Goal: Information Seeking & Learning: Learn about a topic

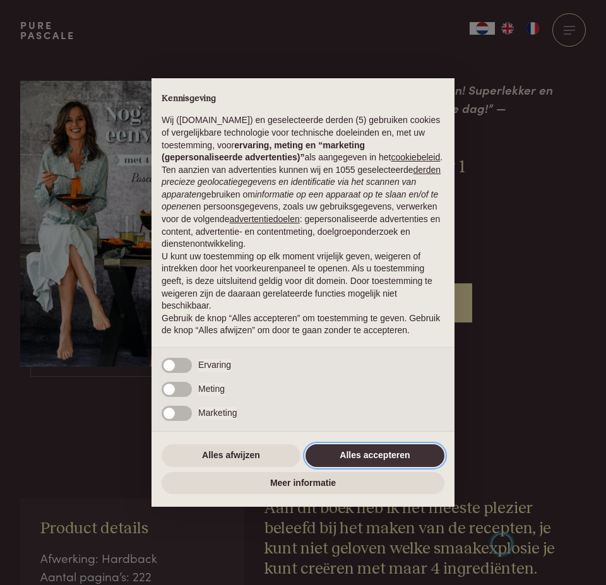
click at [392, 459] on button "Alles accepteren" at bounding box center [374, 455] width 139 height 23
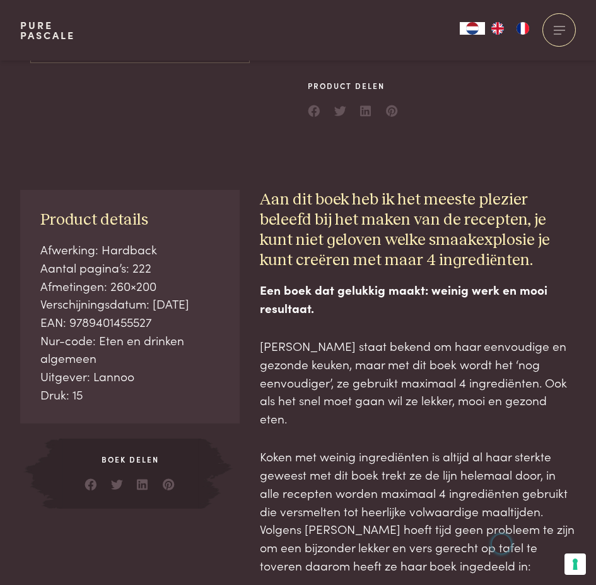
scroll to position [336, 0]
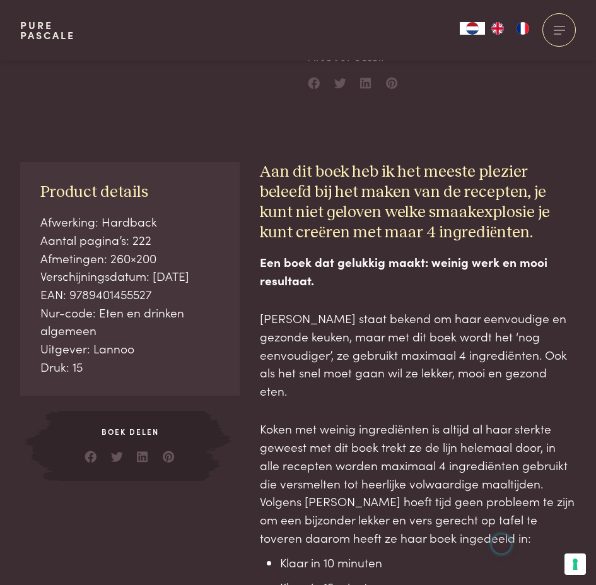
click at [323, 322] on p "[PERSON_NAME] staat bekend om haar eenvoudige en gezonde keuken, maar met dit b…" at bounding box center [418, 354] width 316 height 90
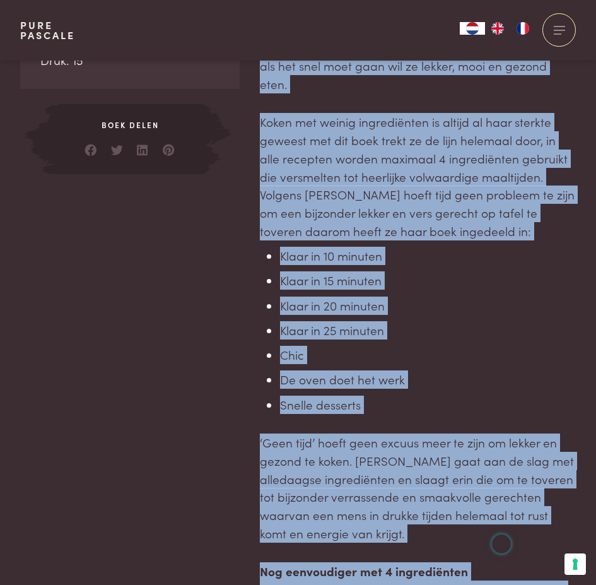
scroll to position [703, 0]
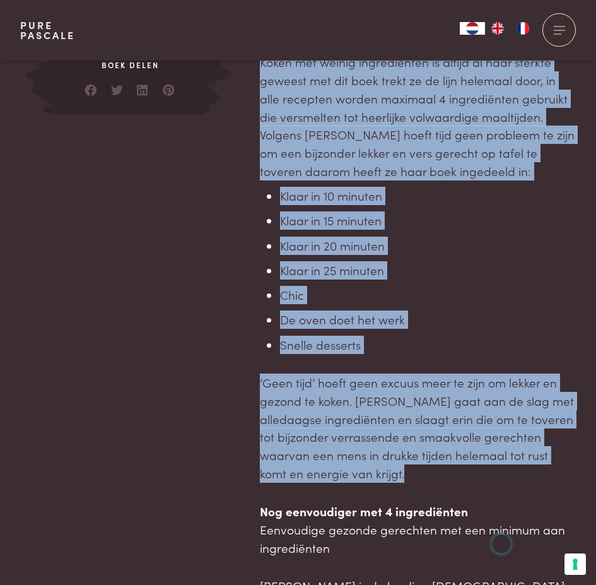
drag, startPoint x: 323, startPoint y: 322, endPoint x: 407, endPoint y: 430, distance: 136.7
click at [407, 430] on div "Een boek dat gelukkig maakt: weinig werk en mooi resultaat. [PERSON_NAME] staat…" at bounding box center [418, 322] width 316 height 873
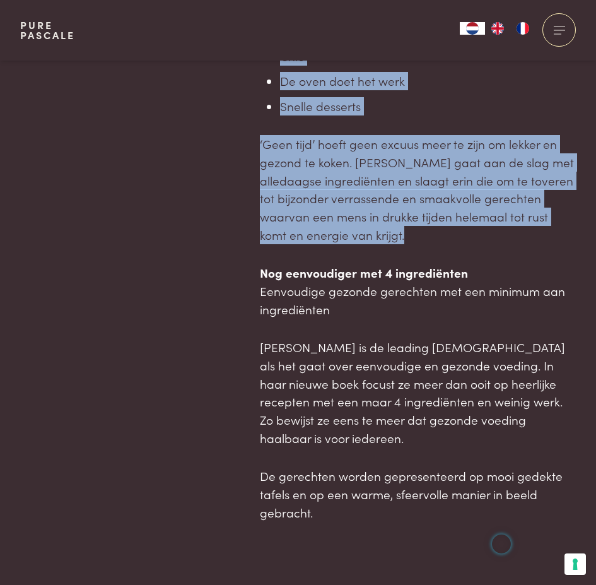
scroll to position [955, 0]
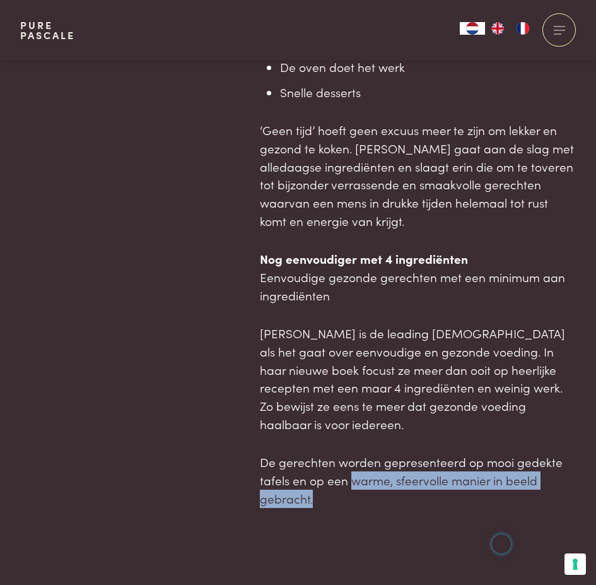
drag, startPoint x: 368, startPoint y: 451, endPoint x: 354, endPoint y: 430, distance: 25.9
click at [354, 453] on p "De gerechten worden gepresenteerd op mooi gedekte tafels en op een warme, sfeer…" at bounding box center [418, 480] width 316 height 54
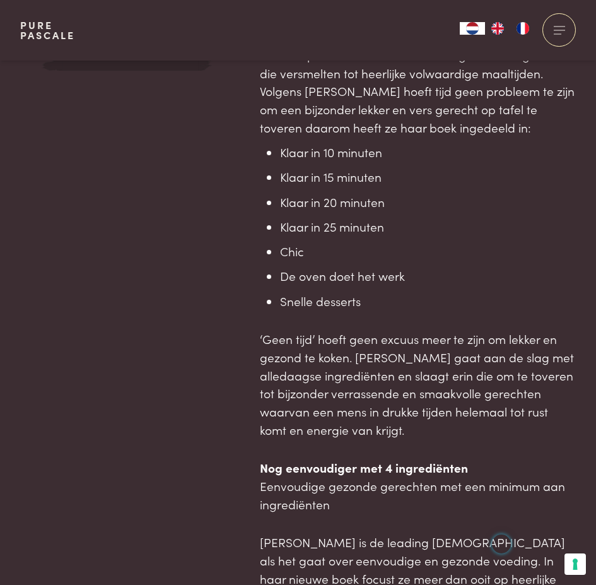
scroll to position [535, 0]
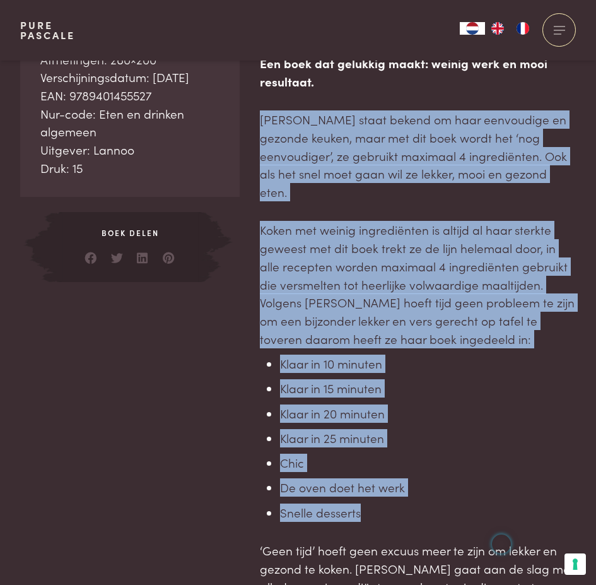
drag, startPoint x: 373, startPoint y: 479, endPoint x: 262, endPoint y: 105, distance: 389.5
click at [262, 105] on div "Een boek dat gelukkig maakt: weinig werk en mooi resultaat. [PERSON_NAME] staat…" at bounding box center [418, 490] width 316 height 873
copy div "[PERSON_NAME] staat bekend om haar eenvoudige en gezonde keuken, maar met dit b…"
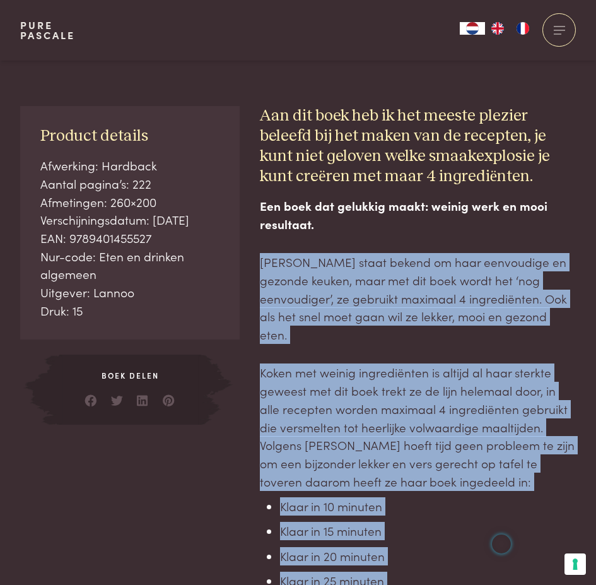
scroll to position [421, 0]
